Goal: Obtain resource: Download file/media

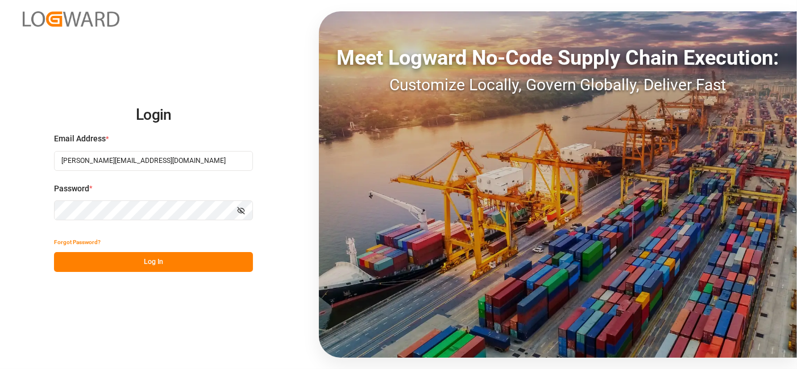
click at [131, 261] on button "Log In" at bounding box center [153, 262] width 199 height 20
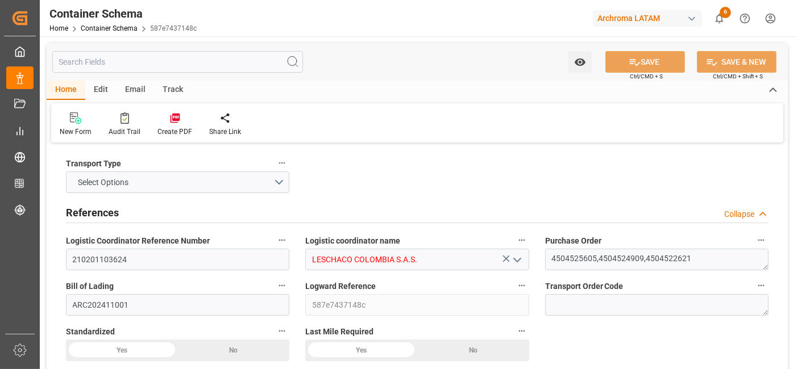
type input "7"
type input "3"
type input "18"
type input "11000"
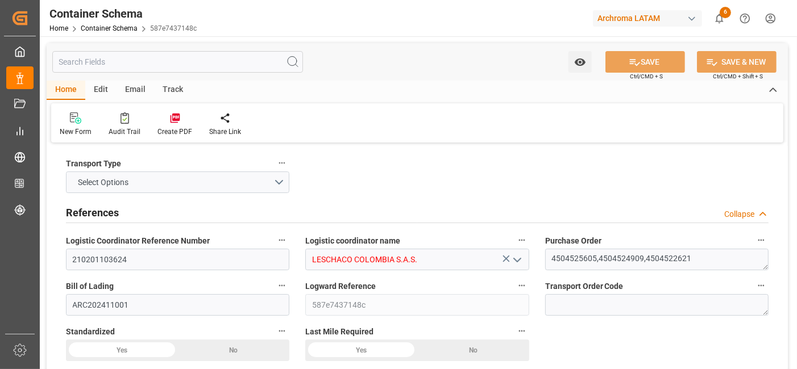
type input "11660"
type input "CMACGM"
type input "CMA CGM Group"
type input "BRSSZ"
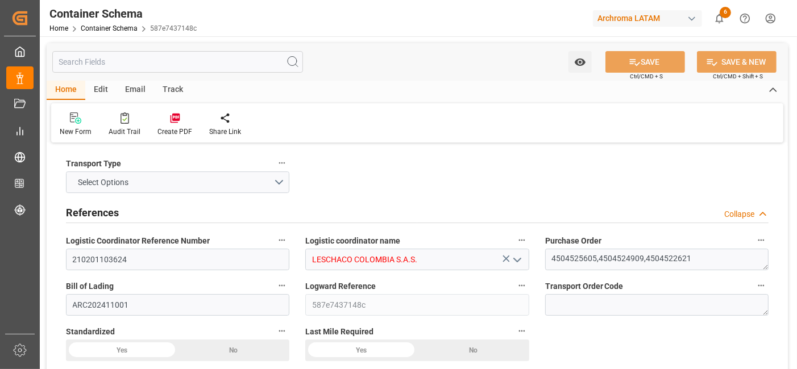
type input "COCTG"
type input "COBUN"
type input "COCTG"
type input "9409209"
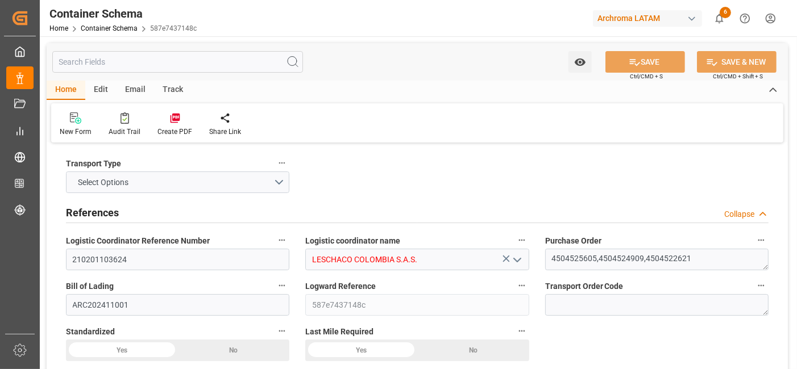
type input "9409209"
type input "[DATE] 15:00"
type input "[DATE]"
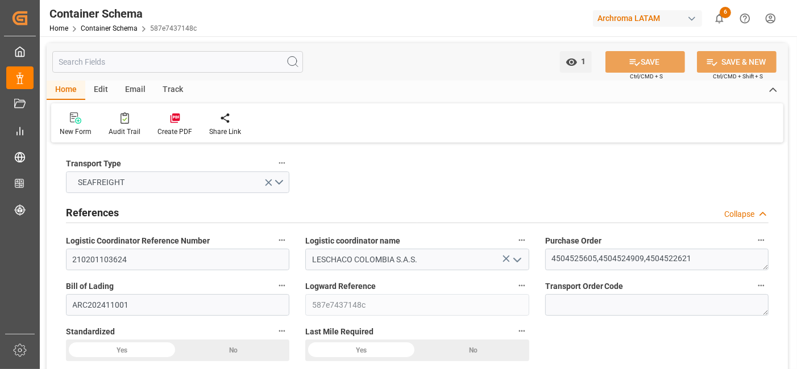
type input "[DATE] 00:00"
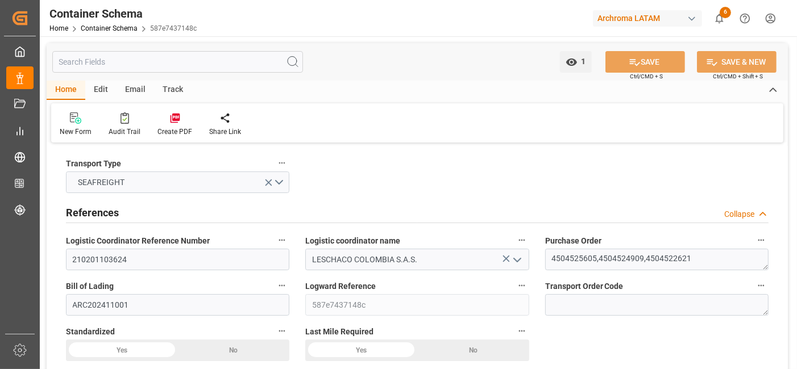
type input "[DATE] 00:00"
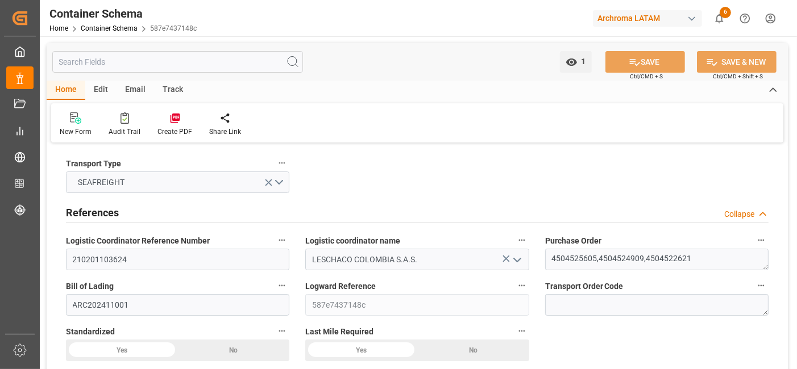
type input "[DATE] 00:00"
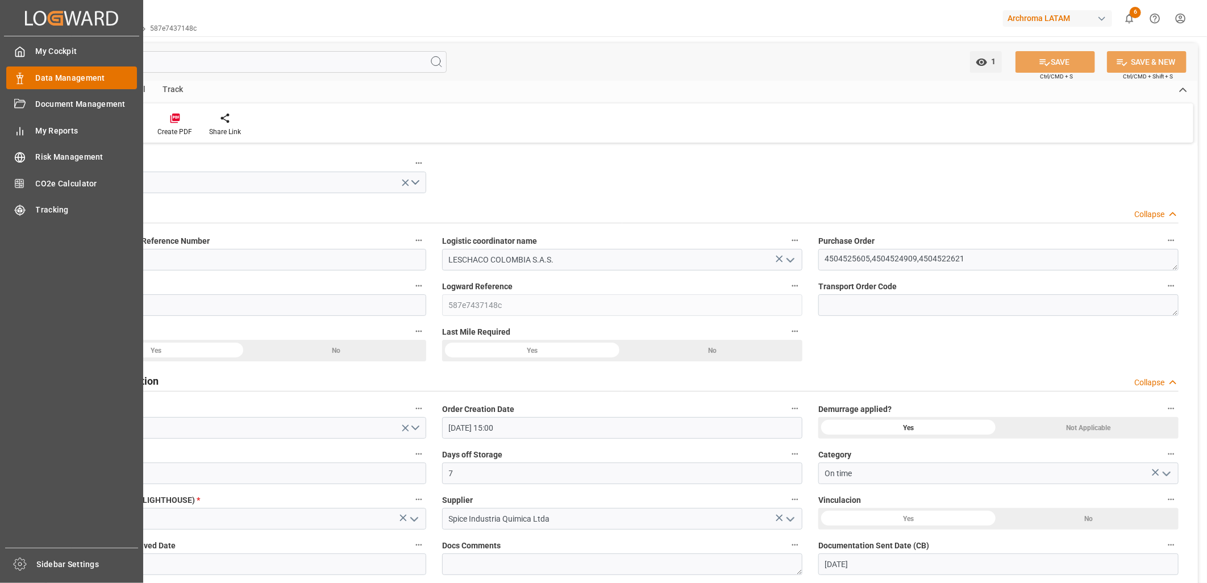
click at [60, 75] on span "Data Management" at bounding box center [87, 78] width 102 height 12
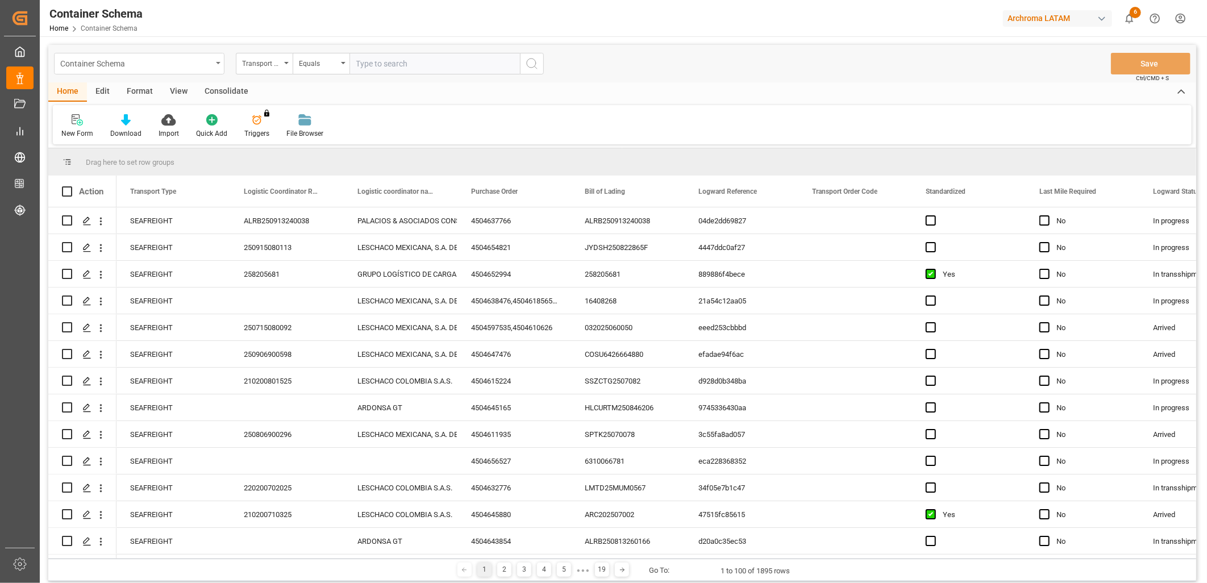
click at [209, 59] on div "Container Schema" at bounding box center [136, 63] width 152 height 14
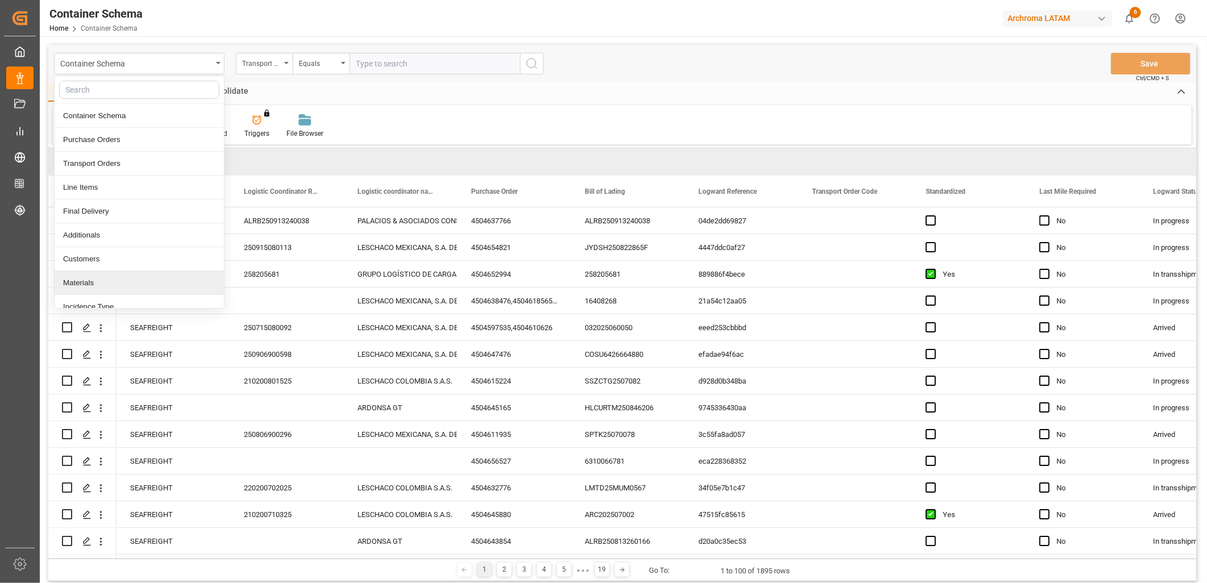
click at [131, 281] on div "Materials" at bounding box center [139, 283] width 169 height 24
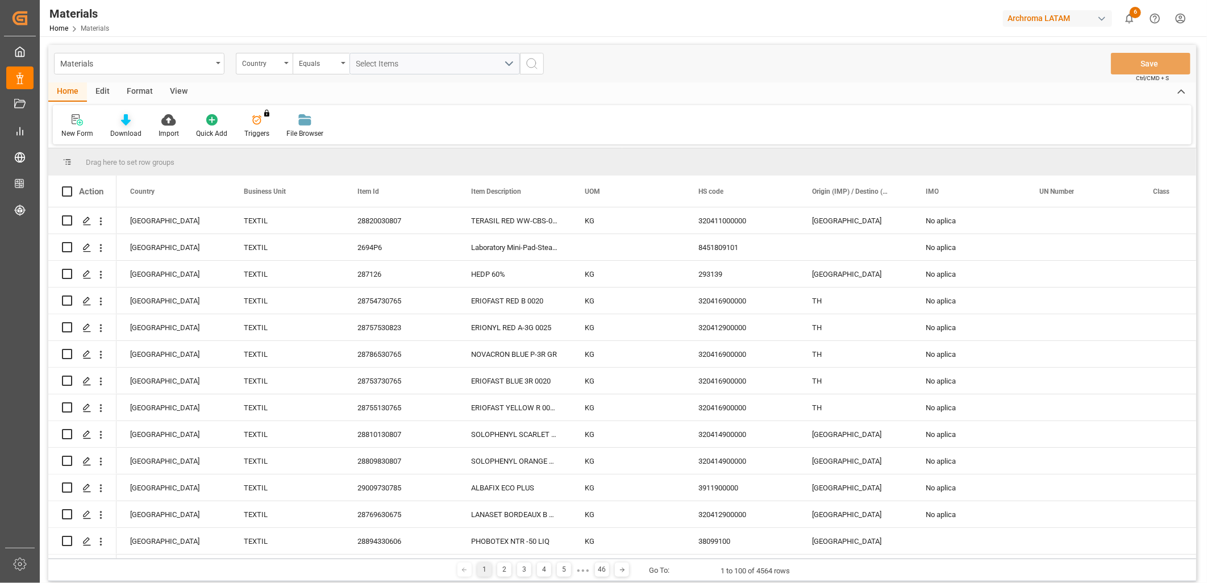
click at [132, 127] on div "Download" at bounding box center [126, 126] width 48 height 25
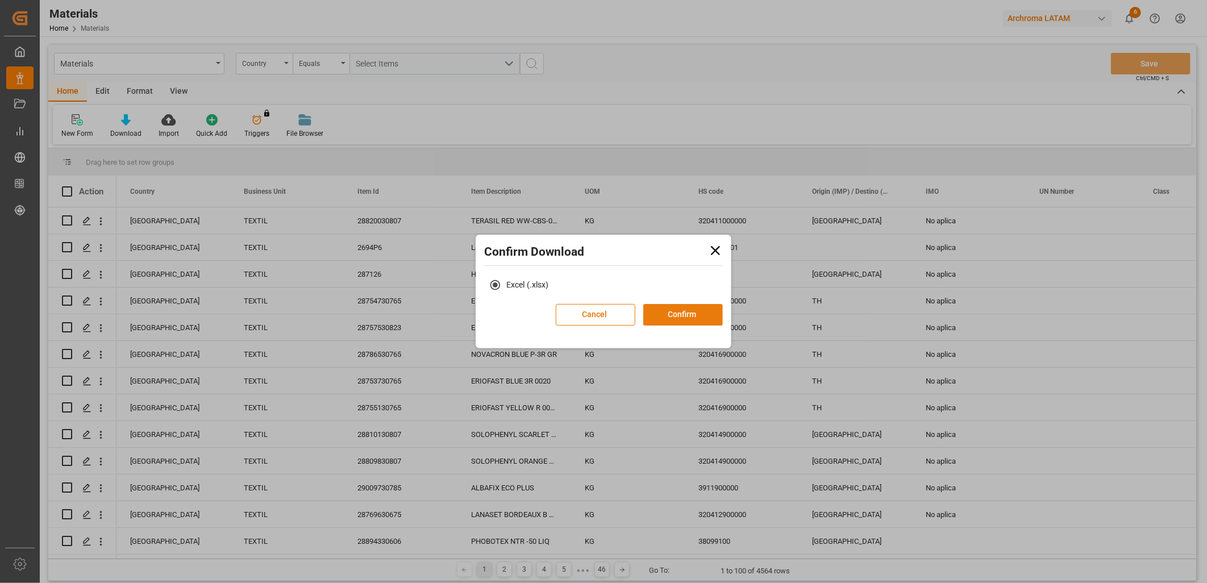
click at [695, 321] on button "Confirm" at bounding box center [683, 315] width 80 height 22
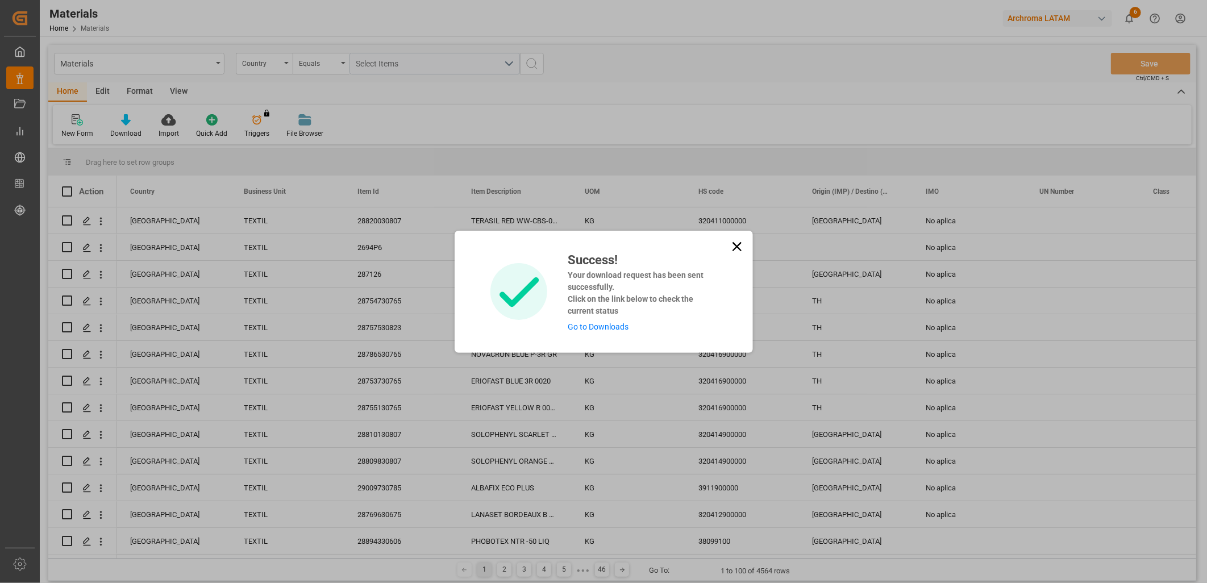
click at [589, 323] on link "Go to Downloads" at bounding box center [598, 326] width 61 height 9
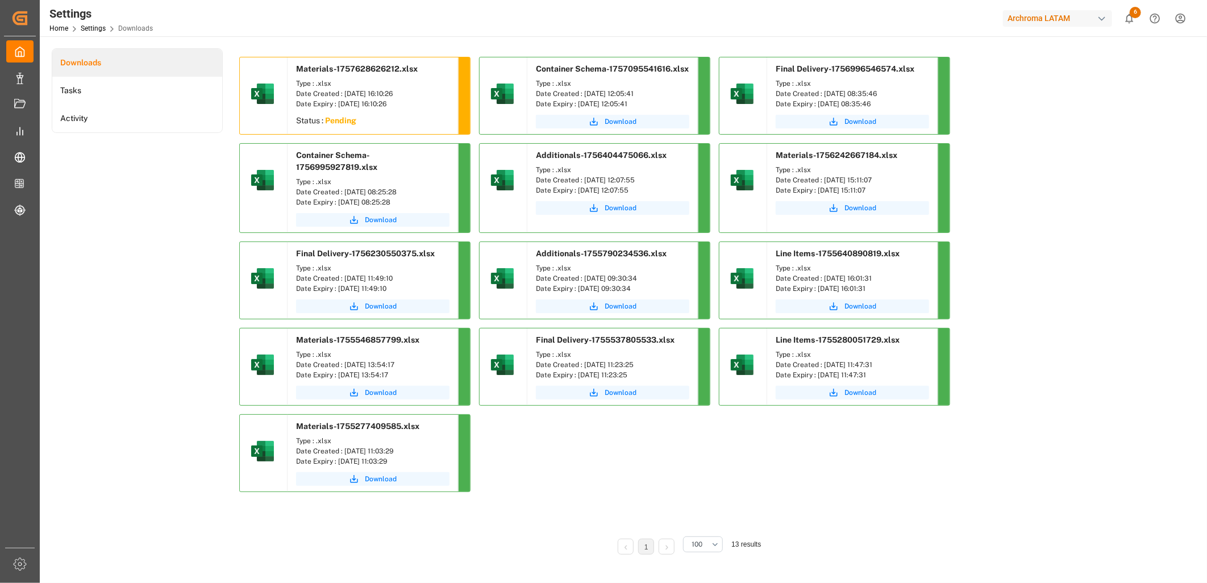
click at [360, 105] on div "Date Expiry : [DATE] 16:10:26" at bounding box center [372, 104] width 153 height 10
click at [359, 103] on div "Date Expiry : [DATE] 16:10:26" at bounding box center [372, 104] width 153 height 10
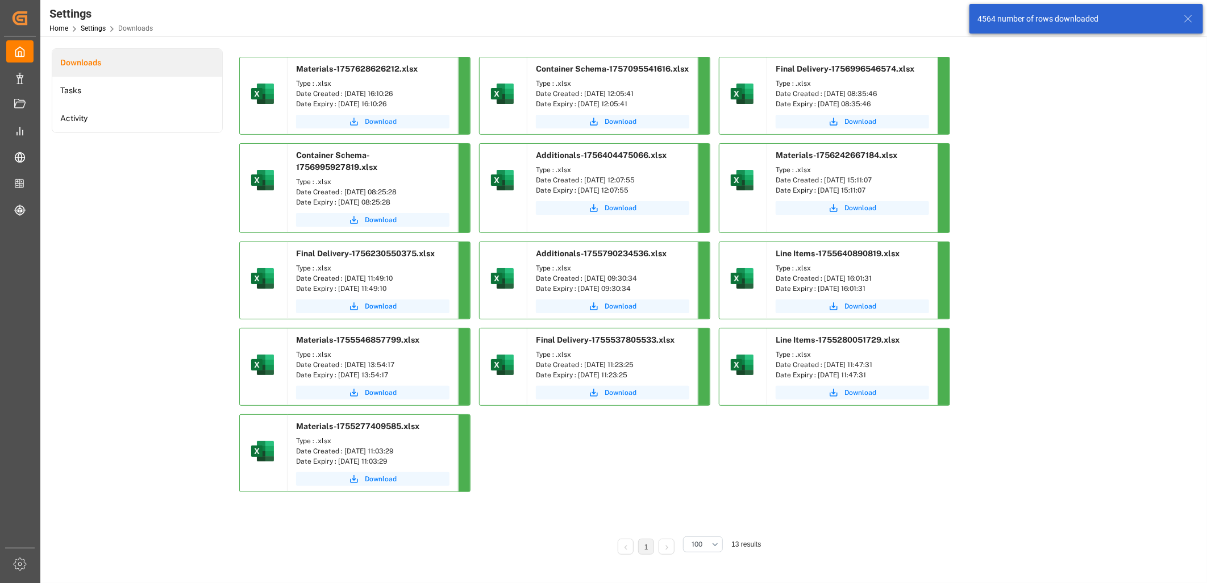
click at [386, 121] on span "Download" at bounding box center [381, 122] width 32 height 10
